Goal: Find specific page/section: Find specific page/section

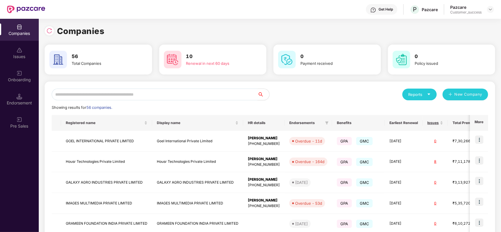
click at [120, 95] on input "text" at bounding box center [155, 95] width 206 height 12
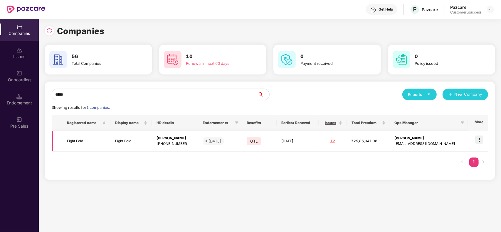
type input "*****"
click at [478, 142] on img at bounding box center [480, 140] width 8 height 8
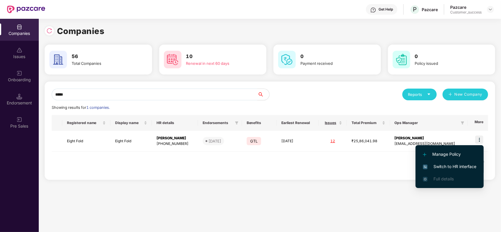
click at [459, 168] on span "Switch to HR interface" at bounding box center [449, 167] width 53 height 6
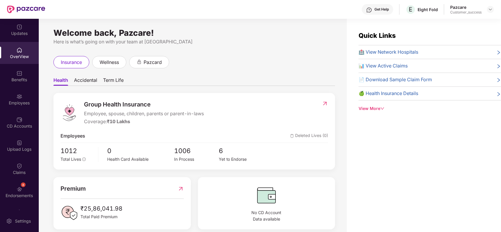
click at [9, 81] on div "Benefits" at bounding box center [19, 80] width 39 height 6
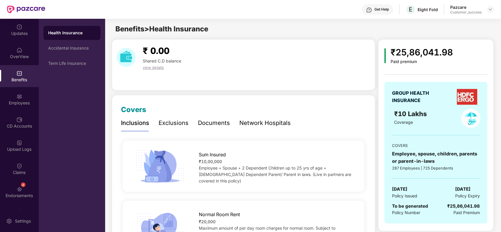
click at [245, 121] on div "Network Hospitals" at bounding box center [265, 123] width 51 height 9
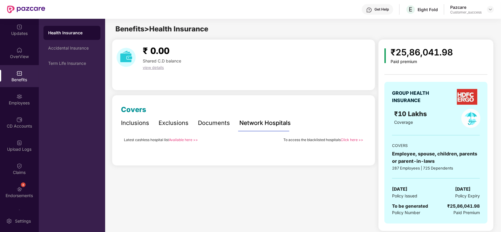
click at [190, 140] on link "Available here >>" at bounding box center [183, 140] width 29 height 4
click at [188, 139] on link "Available here >>" at bounding box center [183, 140] width 29 height 4
click at [492, 10] on img at bounding box center [491, 9] width 5 height 5
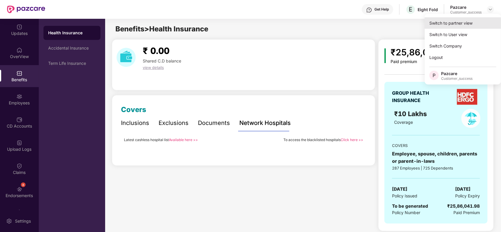
click at [458, 24] on div "Switch to partner view" at bounding box center [463, 22] width 76 height 11
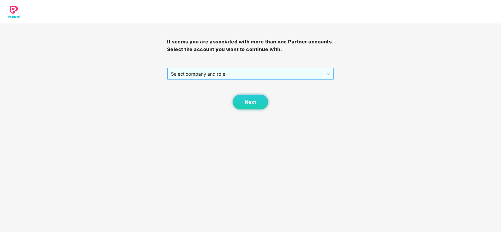
click at [202, 71] on span "Select company and role" at bounding box center [251, 73] width 160 height 11
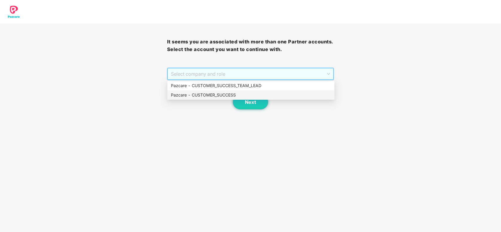
click at [188, 93] on div "Pazcare - CUSTOMER_SUCCESS" at bounding box center [251, 95] width 160 height 6
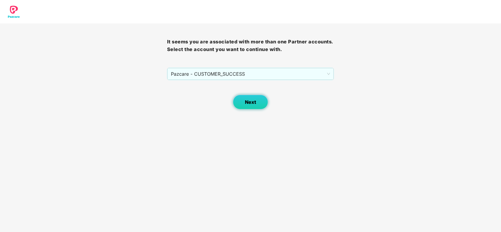
click at [247, 103] on span "Next" at bounding box center [250, 103] width 11 height 6
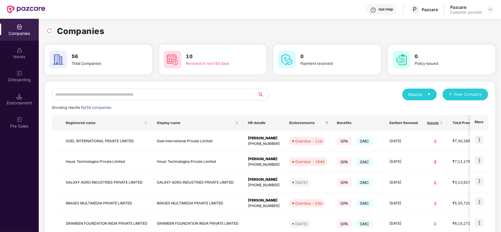
click at [93, 93] on input "text" at bounding box center [155, 95] width 206 height 12
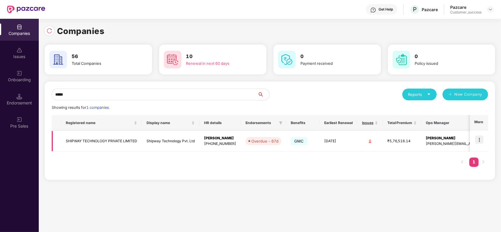
type input "*****"
click at [95, 146] on td "SHIPWAY TECHNOLOGY PRIVATE LIMITED" at bounding box center [101, 141] width 81 height 21
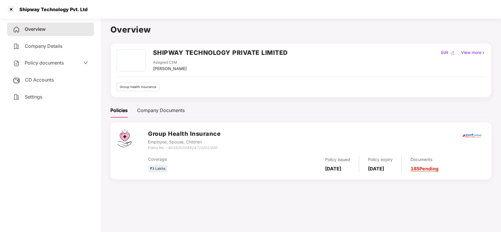
scroll to position [0, 0]
click at [35, 75] on div "CD Accounts" at bounding box center [50, 80] width 87 height 14
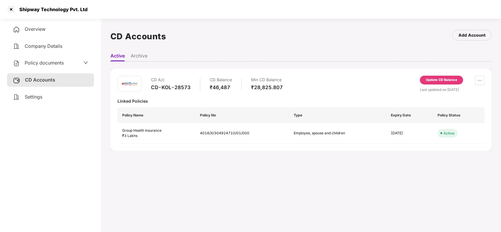
click at [34, 24] on div "Overview" at bounding box center [50, 30] width 87 height 14
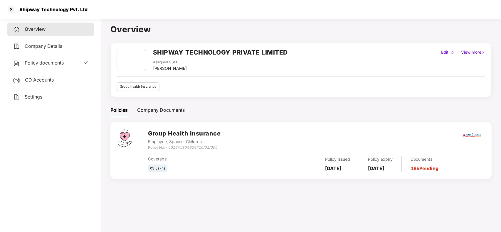
click at [39, 60] on span "Policy documents" at bounding box center [44, 63] width 39 height 6
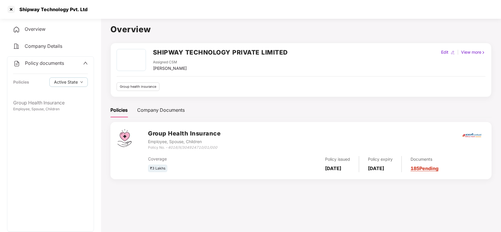
click at [40, 44] on span "Company Details" at bounding box center [44, 46] width 38 height 6
